Goal: Task Accomplishment & Management: Use online tool/utility

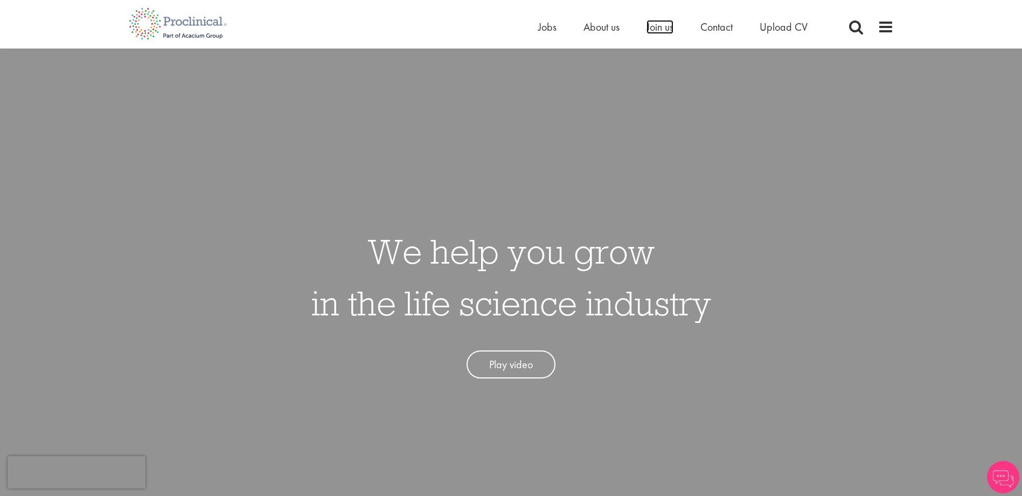
click at [663, 24] on span "Join us" at bounding box center [660, 27] width 27 height 14
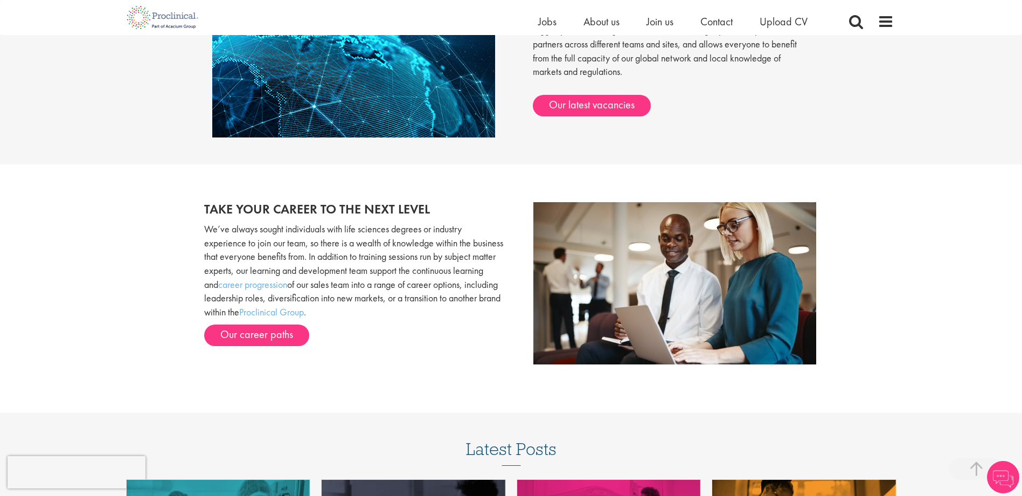
scroll to position [1186, 0]
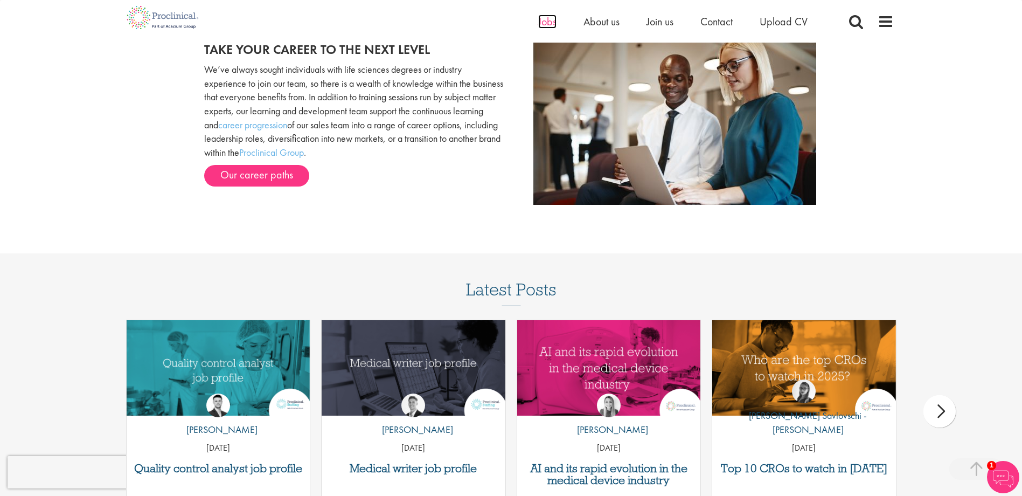
click at [551, 21] on span "Jobs" at bounding box center [547, 22] width 18 height 14
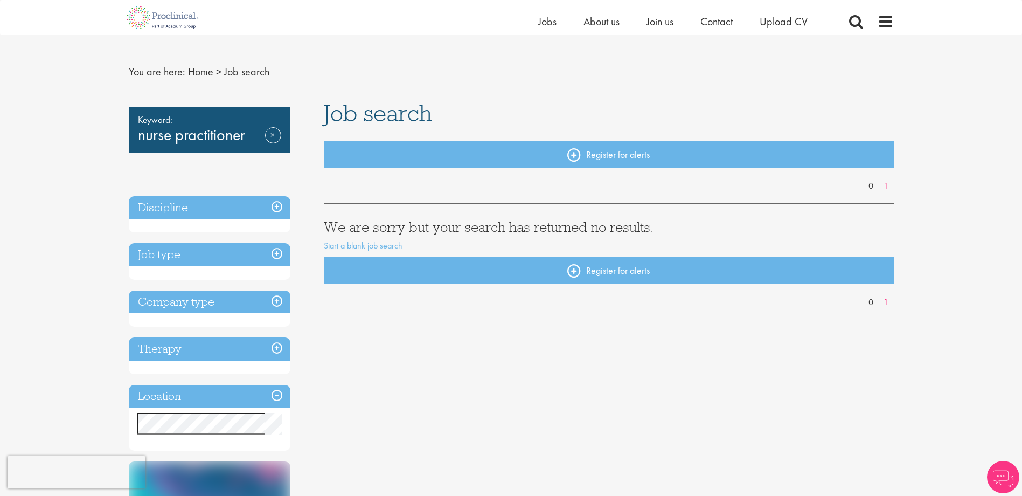
scroll to position [54, 0]
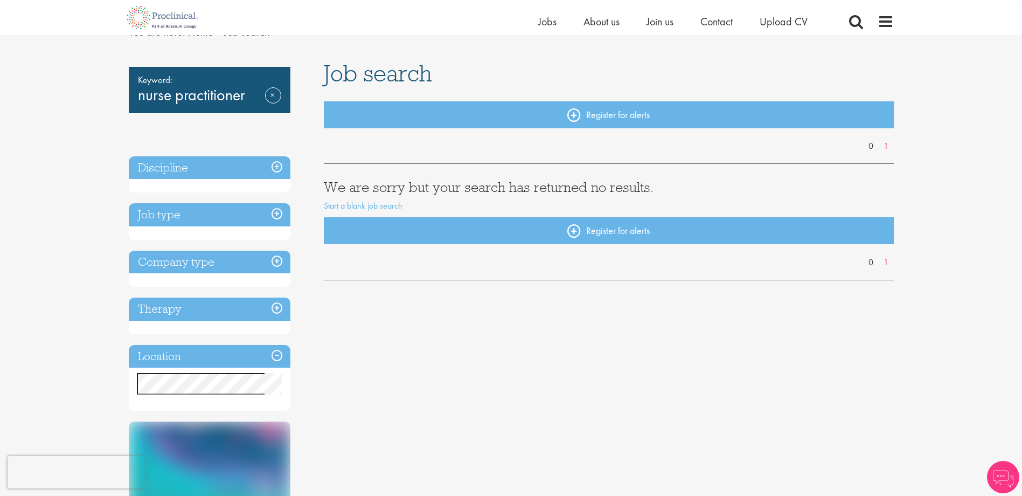
click at [272, 217] on h3 "Job type" at bounding box center [210, 214] width 162 height 23
click at [403, 395] on div "Keyword: nurse practitioner Remove Discipline Job type Company type Therapy Loc…" at bounding box center [512, 382] width 782 height 642
click at [274, 219] on h3 "Job type" at bounding box center [210, 214] width 162 height 23
click at [275, 160] on h3 "Discipline" at bounding box center [210, 167] width 162 height 23
click at [278, 166] on h3 "Discipline" at bounding box center [210, 167] width 162 height 23
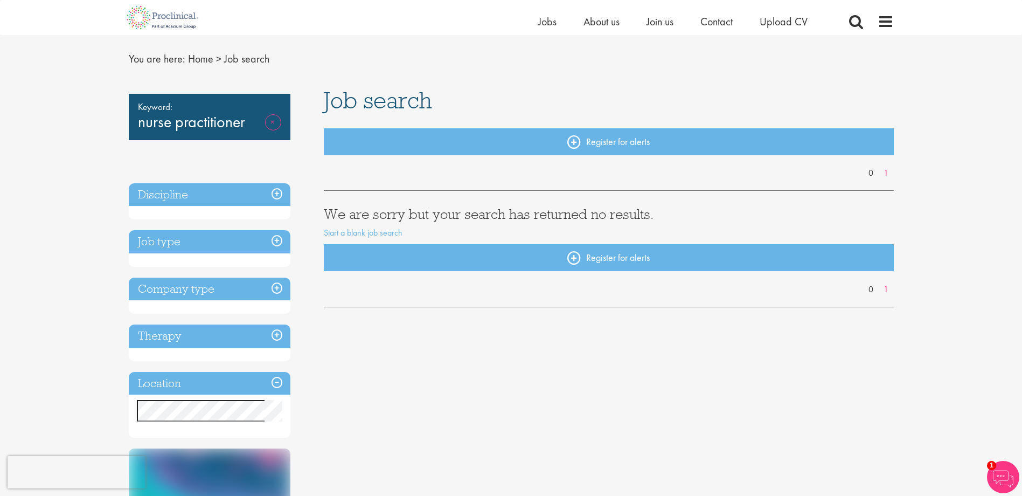
scroll to position [0, 0]
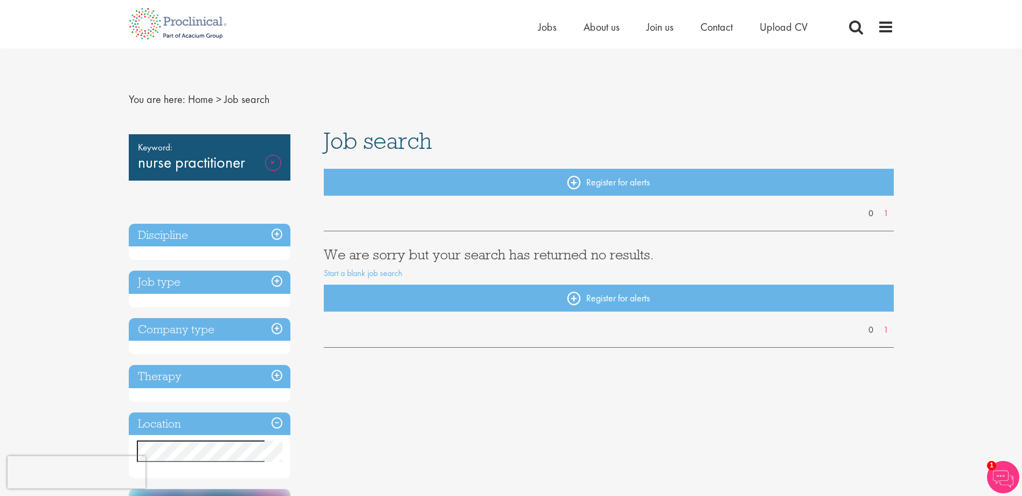
drag, startPoint x: 272, startPoint y: 148, endPoint x: 273, endPoint y: 154, distance: 6.0
click at [273, 154] on span "Keyword:" at bounding box center [209, 147] width 143 height 15
click at [277, 165] on link "Remove" at bounding box center [273, 170] width 16 height 31
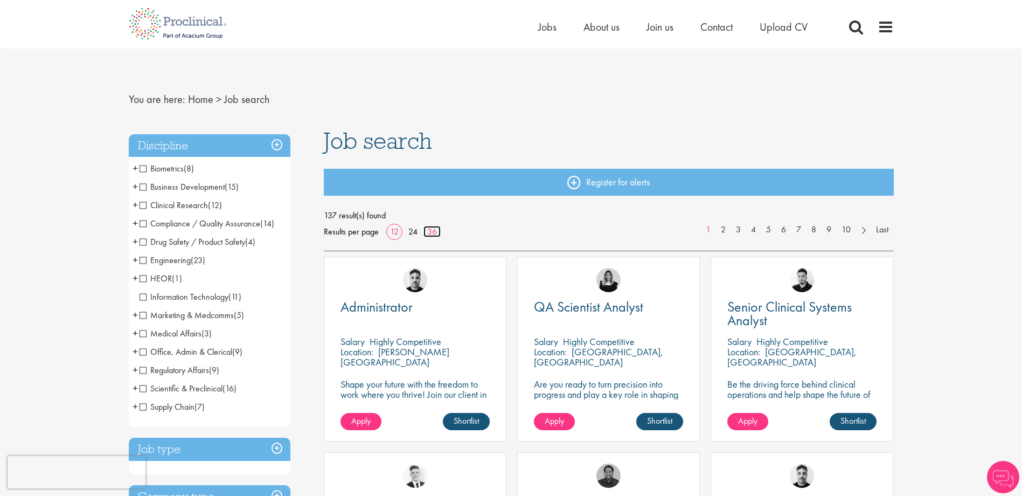
click at [434, 229] on link "36" at bounding box center [432, 231] width 17 height 11
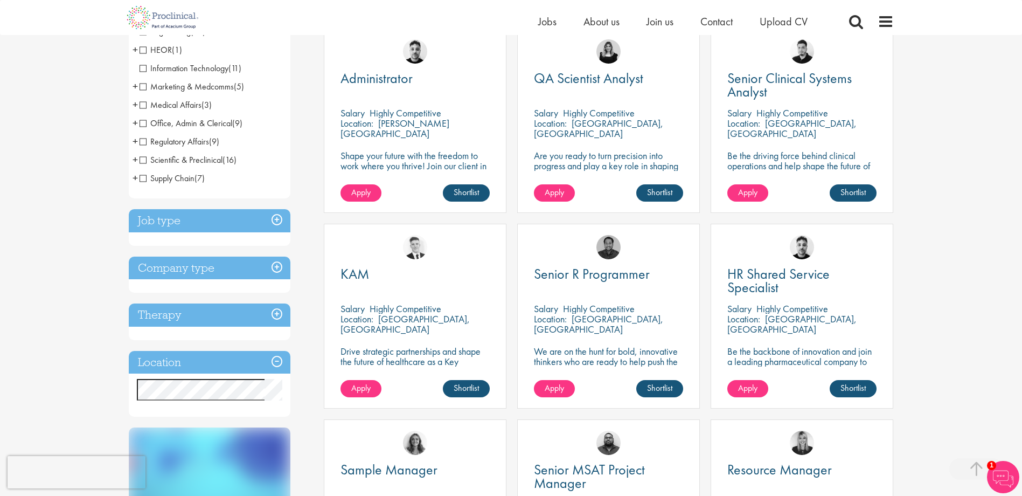
scroll to position [216, 0]
click at [287, 221] on h3 "Job type" at bounding box center [210, 220] width 162 height 23
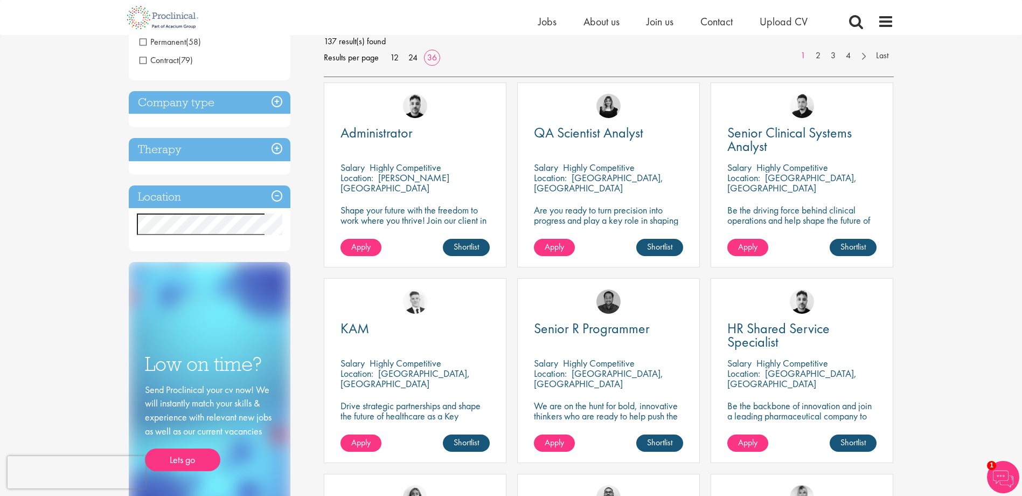
scroll to position [54, 0]
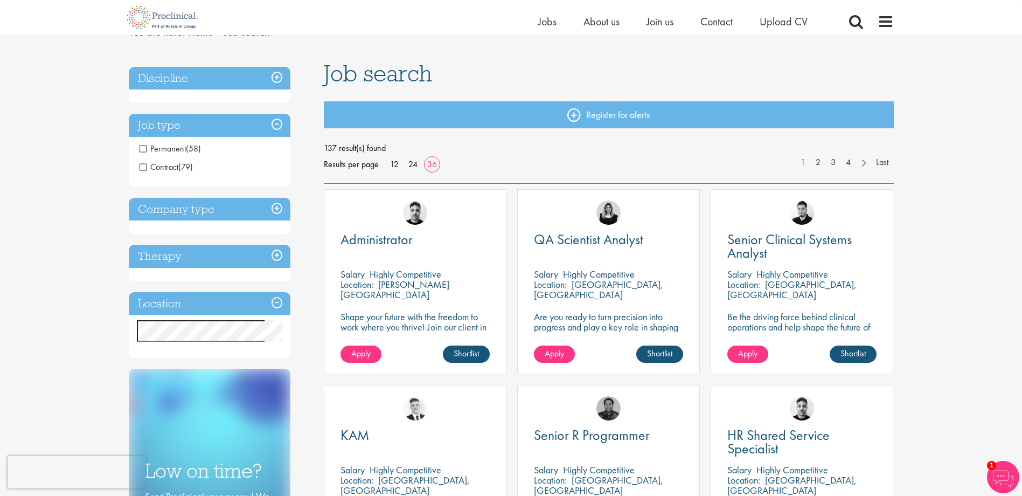
click at [277, 212] on h3 "Company type" at bounding box center [210, 209] width 162 height 23
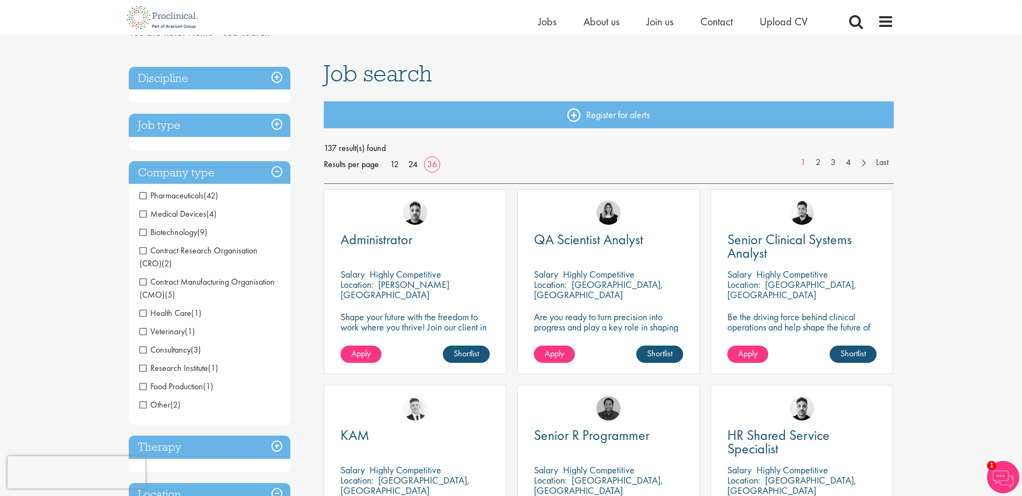
click at [276, 175] on h3 "Company type" at bounding box center [210, 172] width 162 height 23
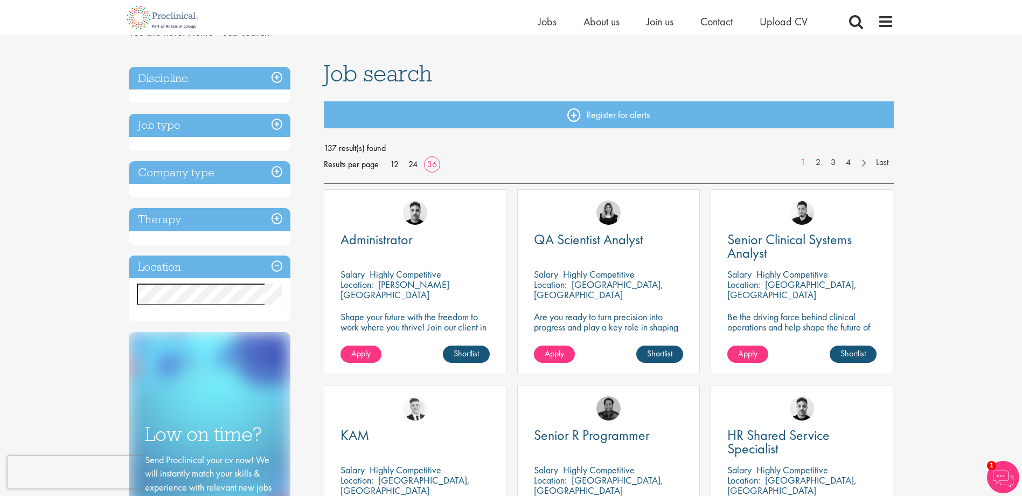
click at [274, 220] on h3 "Therapy" at bounding box center [210, 219] width 162 height 23
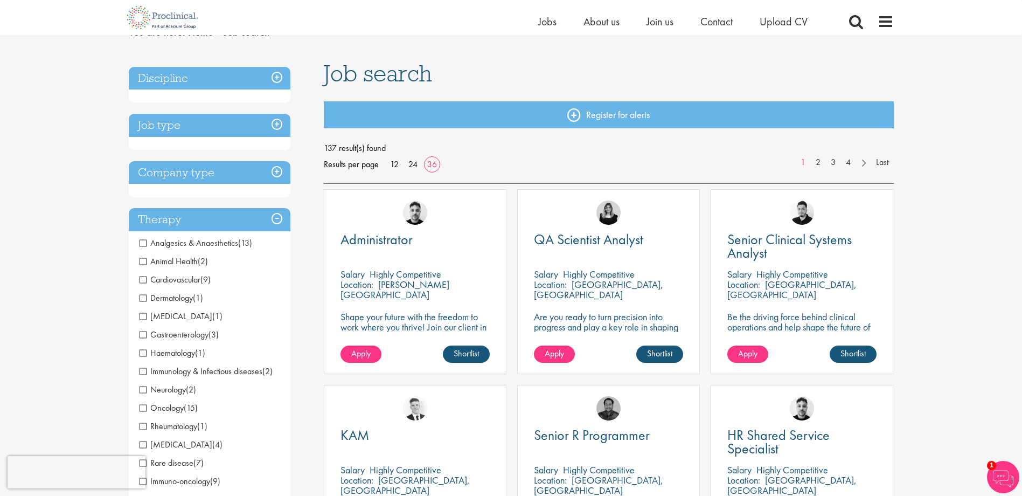
click at [274, 220] on h3 "Therapy" at bounding box center [210, 219] width 162 height 23
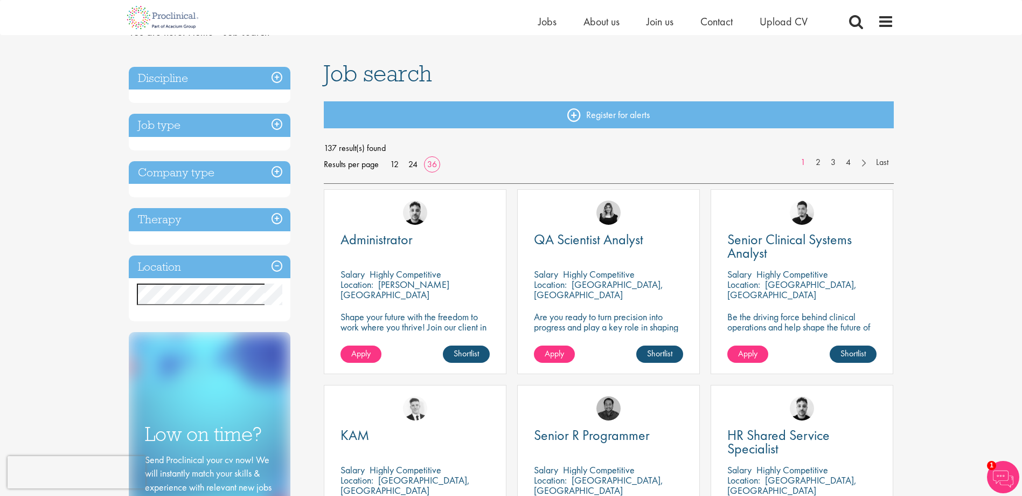
click at [271, 78] on h3 "Discipline" at bounding box center [210, 78] width 162 height 23
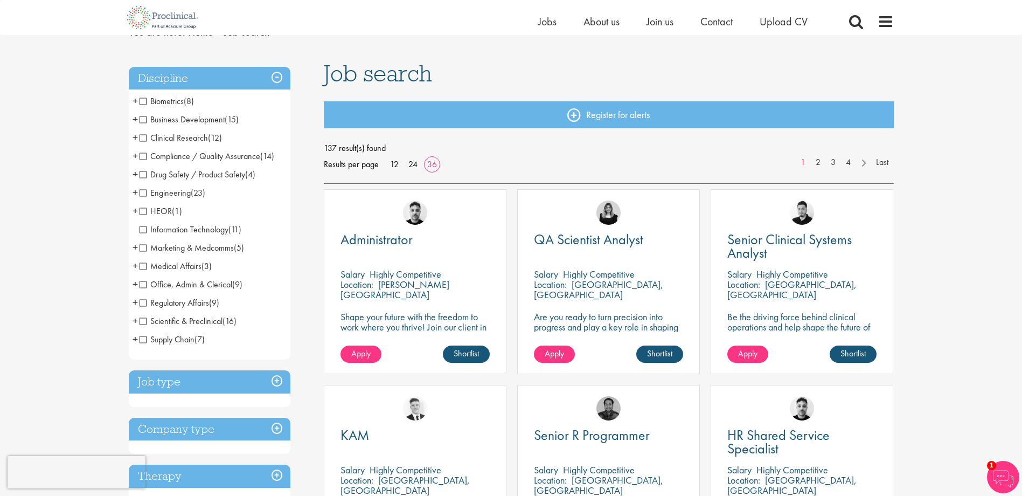
click at [275, 77] on h3 "Discipline" at bounding box center [210, 78] width 162 height 23
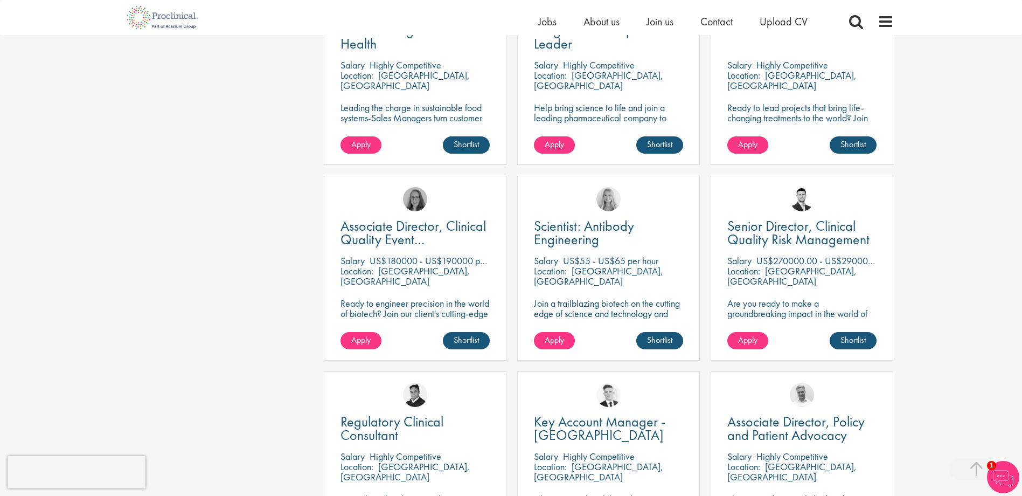
scroll to position [1078, 0]
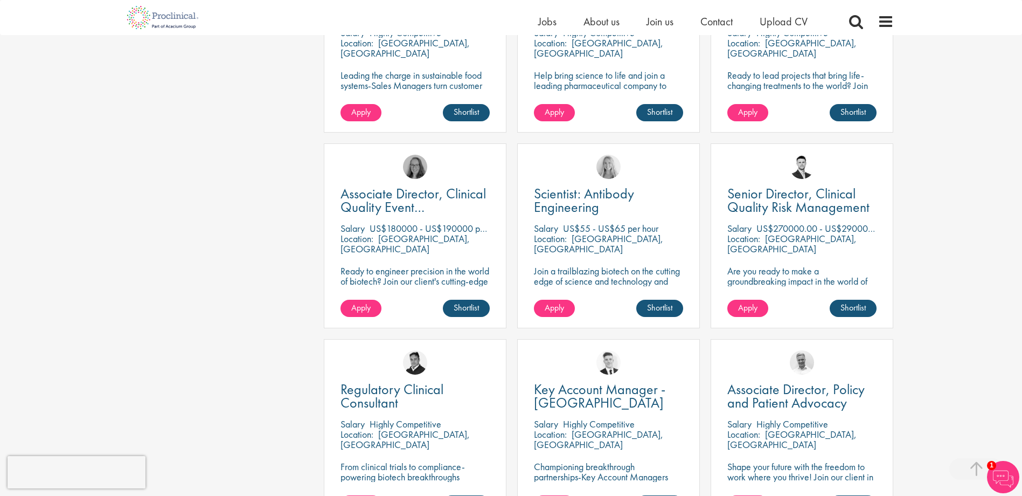
drag, startPoint x: 380, startPoint y: 204, endPoint x: 246, endPoint y: 211, distance: 133.9
click at [246, 211] on div "Discipline Biometrics (8) - + Statistics (5) Data Management (1) Programming (2…" at bounding box center [512, 319] width 782 height 2565
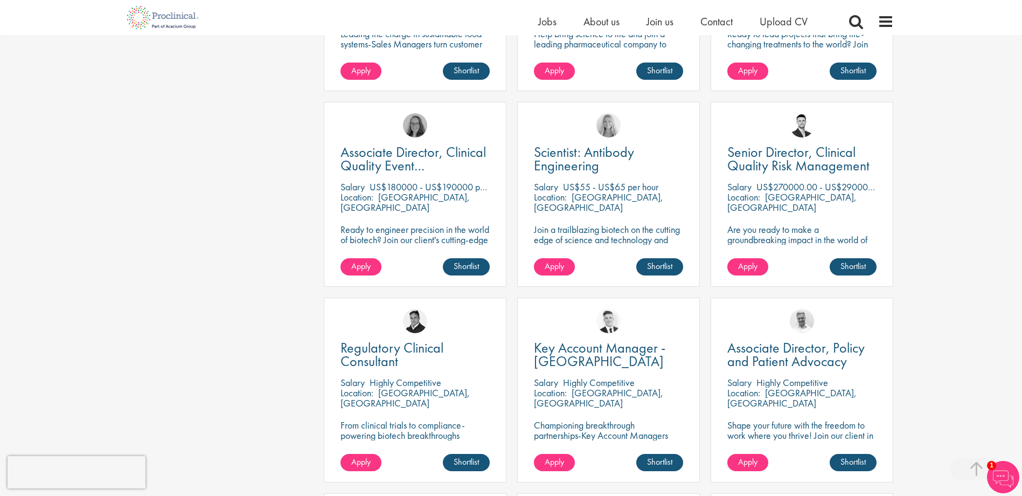
scroll to position [1132, 0]
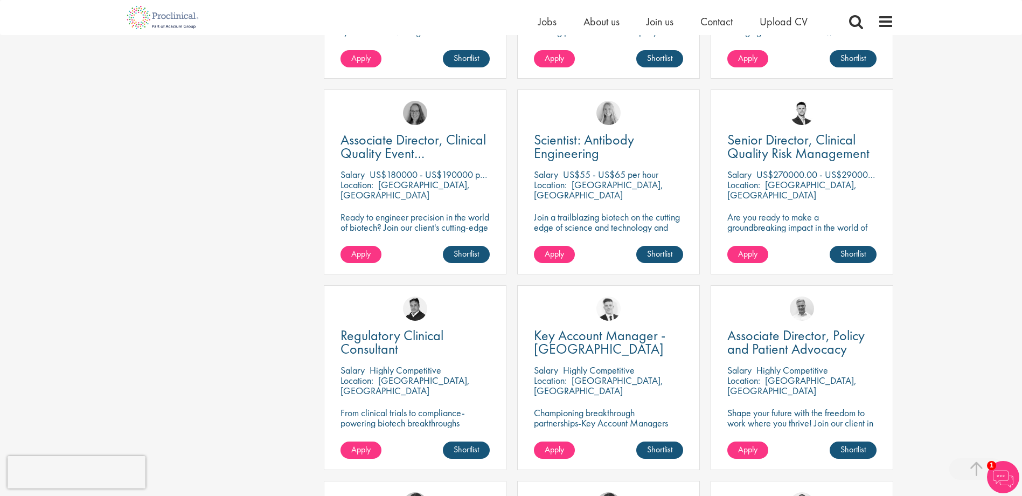
click at [959, 140] on div "You are here: Home > Job search Discipline Biometrics (8) - + Statistics (5) Da…" at bounding box center [511, 354] width 1022 height 2972
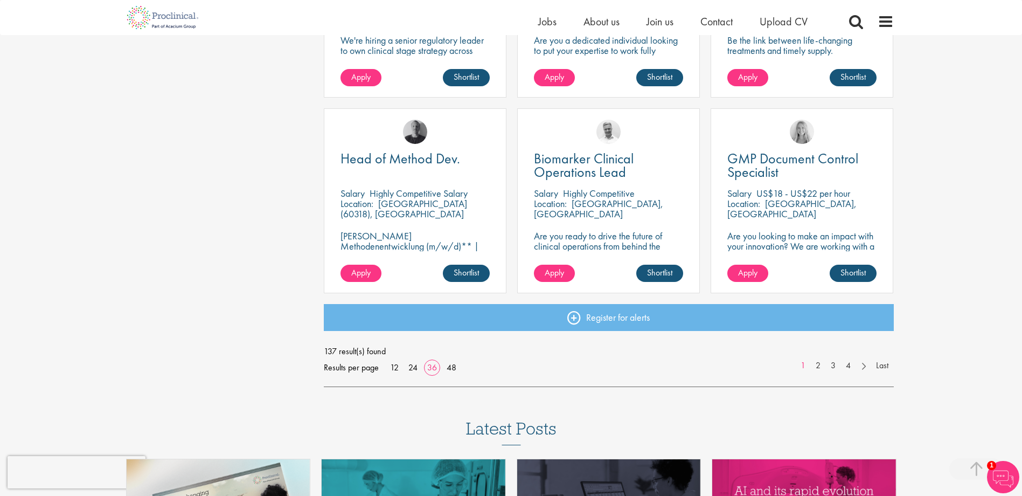
scroll to position [2318, 0]
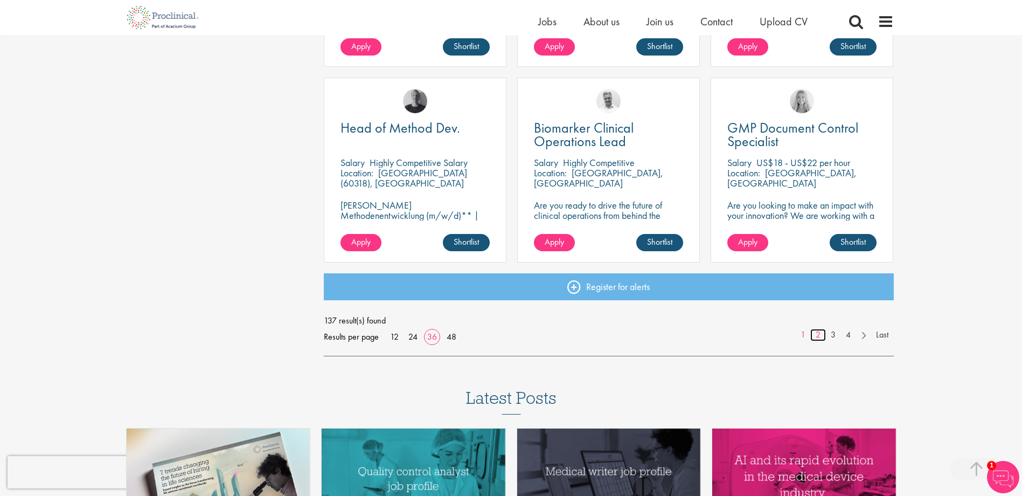
click at [814, 333] on link "2" at bounding box center [819, 335] width 16 height 12
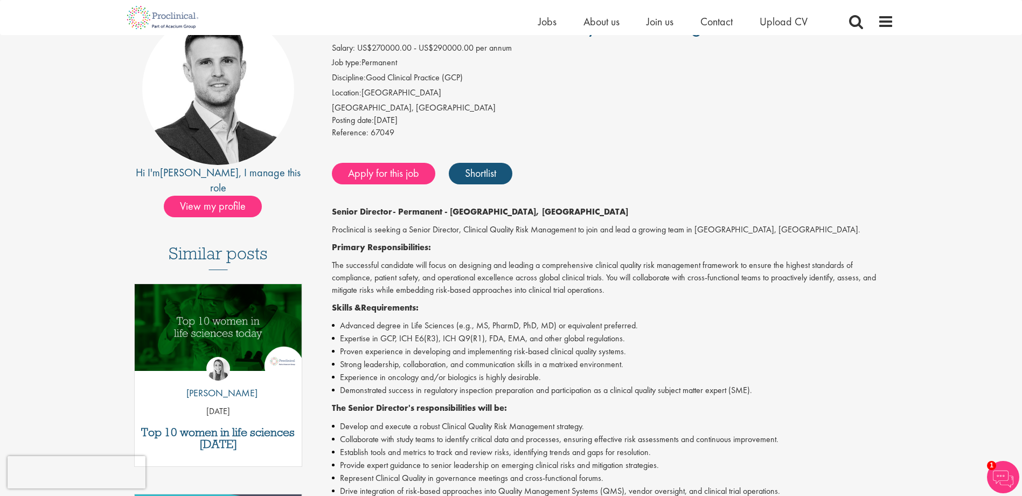
scroll to position [162, 0]
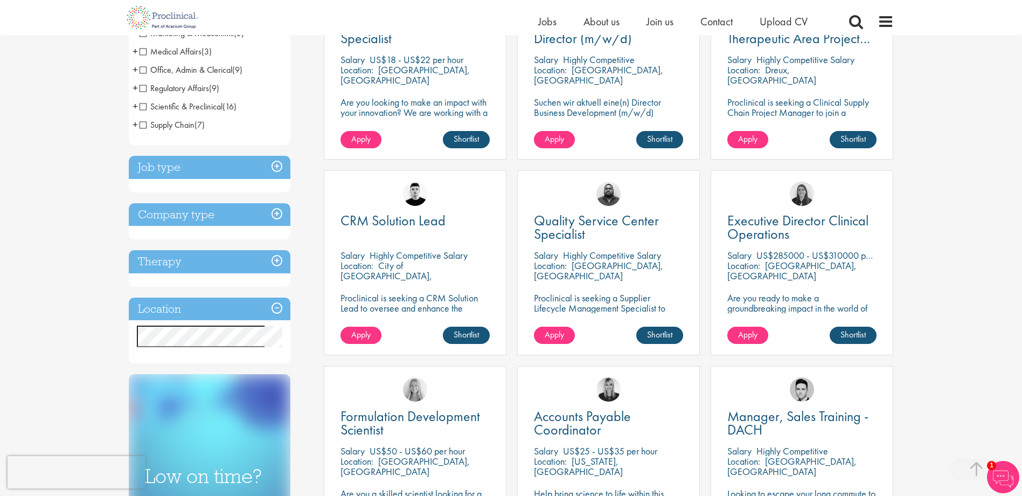
scroll to position [269, 0]
